Goal: Task Accomplishment & Management: Use online tool/utility

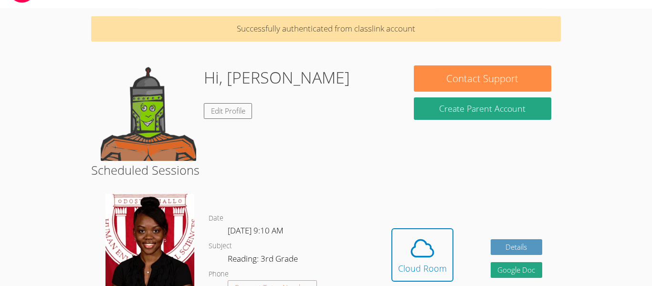
scroll to position [22, 0]
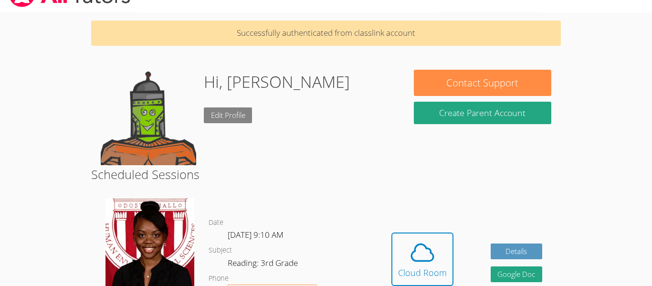
click at [236, 117] on link "Edit Profile" at bounding box center [228, 115] width 49 height 16
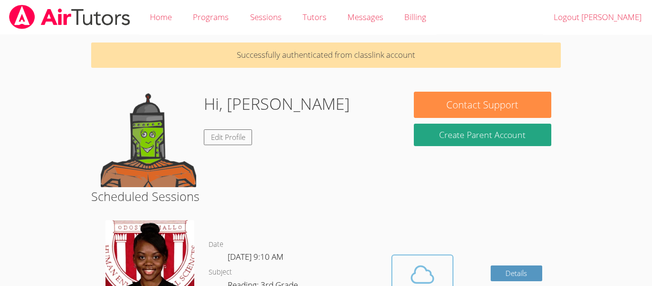
click at [412, 273] on icon at bounding box center [422, 274] width 27 height 27
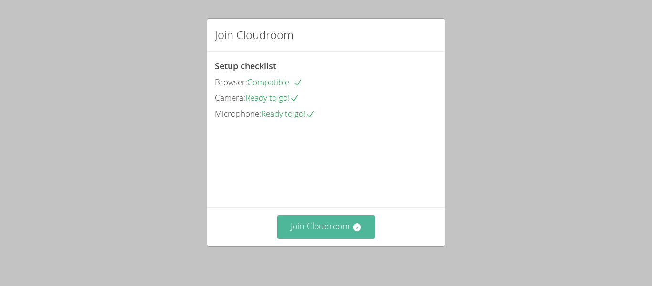
click at [352, 236] on button "Join Cloudroom" at bounding box center [326, 226] width 98 height 23
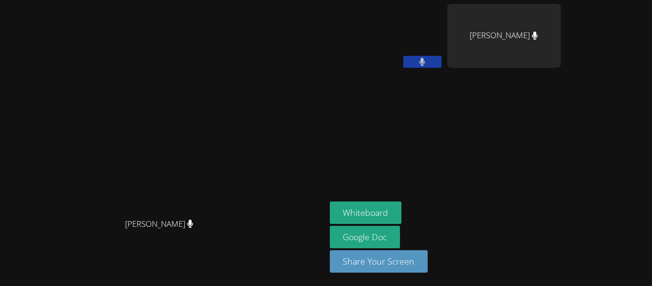
click at [442, 61] on button at bounding box center [422, 62] width 38 height 12
click at [427, 64] on icon at bounding box center [422, 62] width 10 height 8
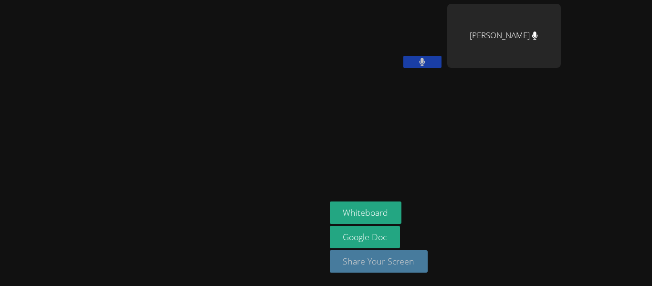
click at [428, 263] on button "Share Your Screen" at bounding box center [379, 261] width 98 height 22
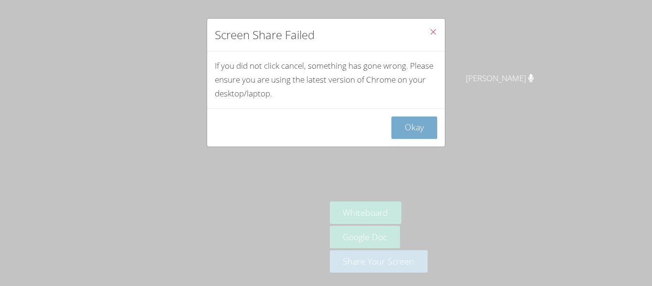
click at [422, 124] on button "Okay" at bounding box center [414, 127] width 46 height 22
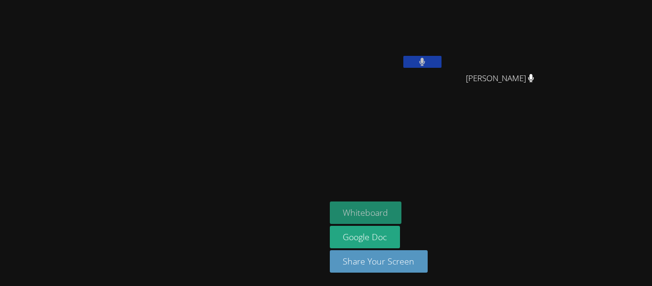
click at [402, 206] on button "Whiteboard" at bounding box center [366, 212] width 72 height 22
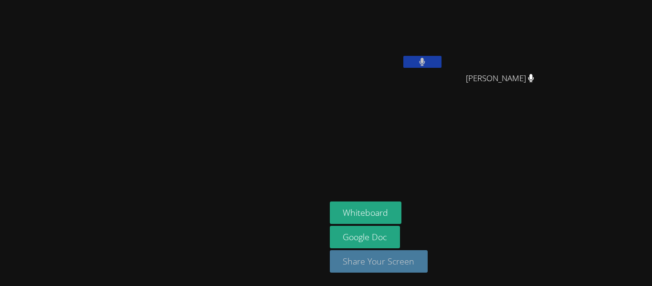
click at [428, 263] on button "Share Your Screen" at bounding box center [379, 261] width 98 height 22
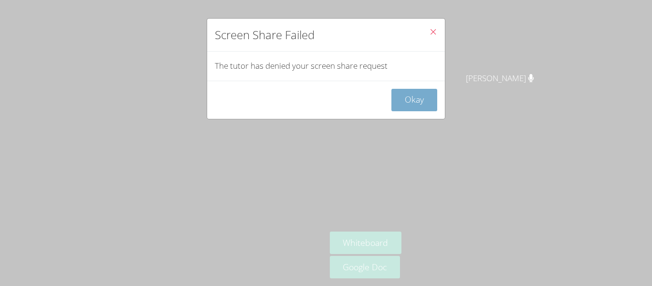
click at [414, 104] on button "Okay" at bounding box center [414, 100] width 46 height 22
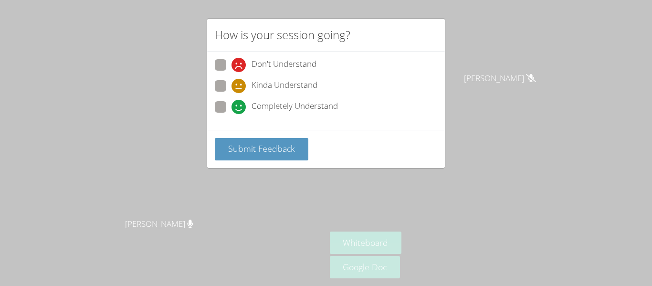
click at [314, 104] on span "Completely Understand" at bounding box center [295, 107] width 86 height 14
click at [240, 104] on input "Completely Understand" at bounding box center [235, 105] width 8 height 8
radio input "true"
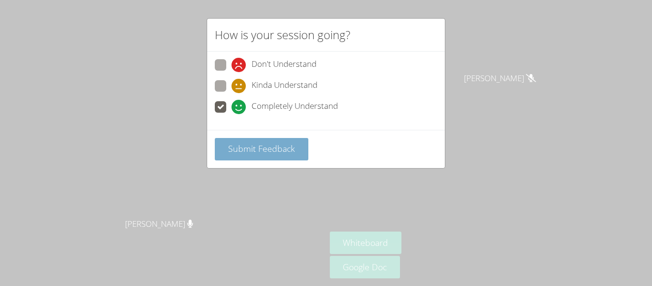
click at [273, 156] on button "Submit Feedback" at bounding box center [262, 149] width 94 height 22
